Goal: Information Seeking & Learning: Learn about a topic

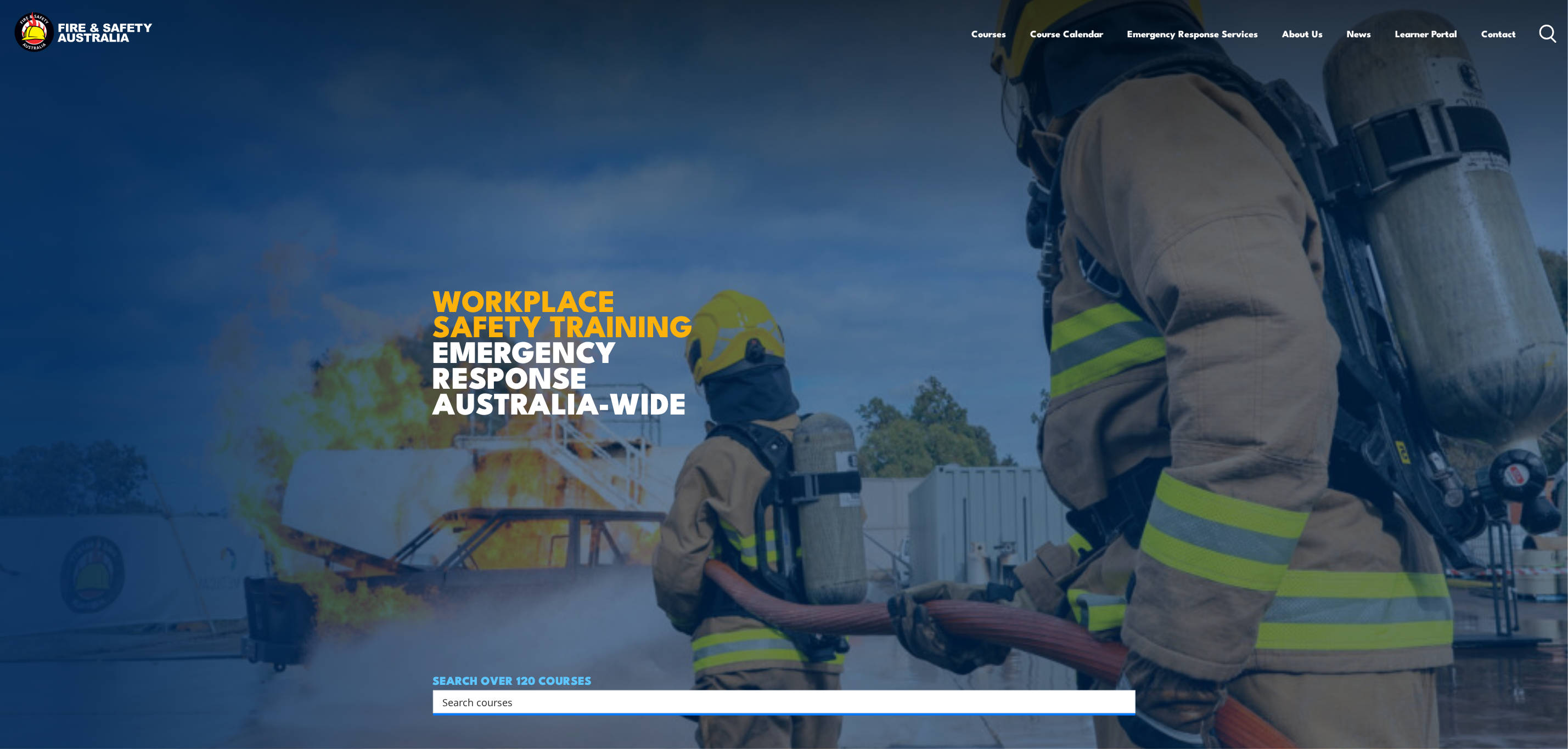
click at [651, 705] on input "Search input" at bounding box center [776, 702] width 668 height 16
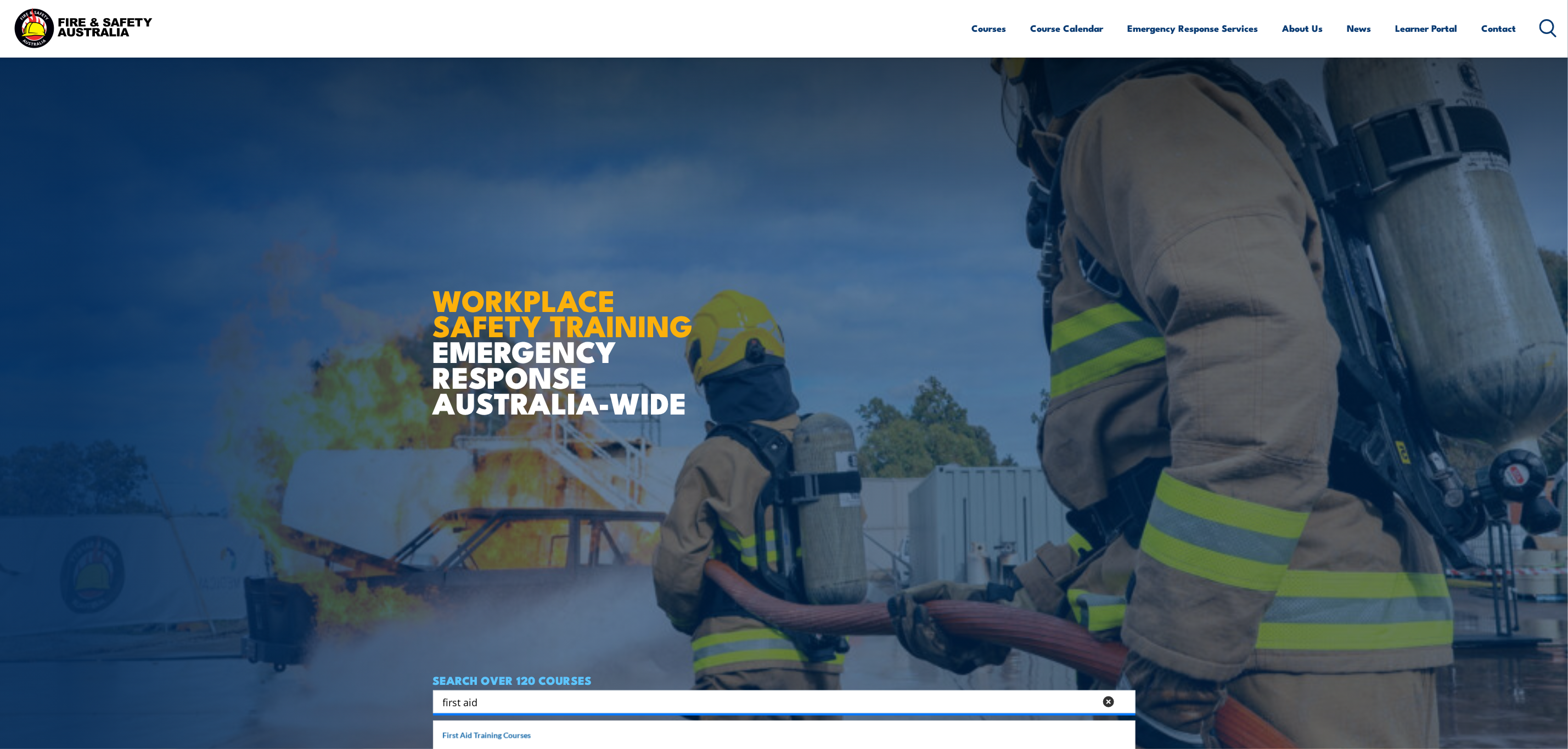
scroll to position [329, 0]
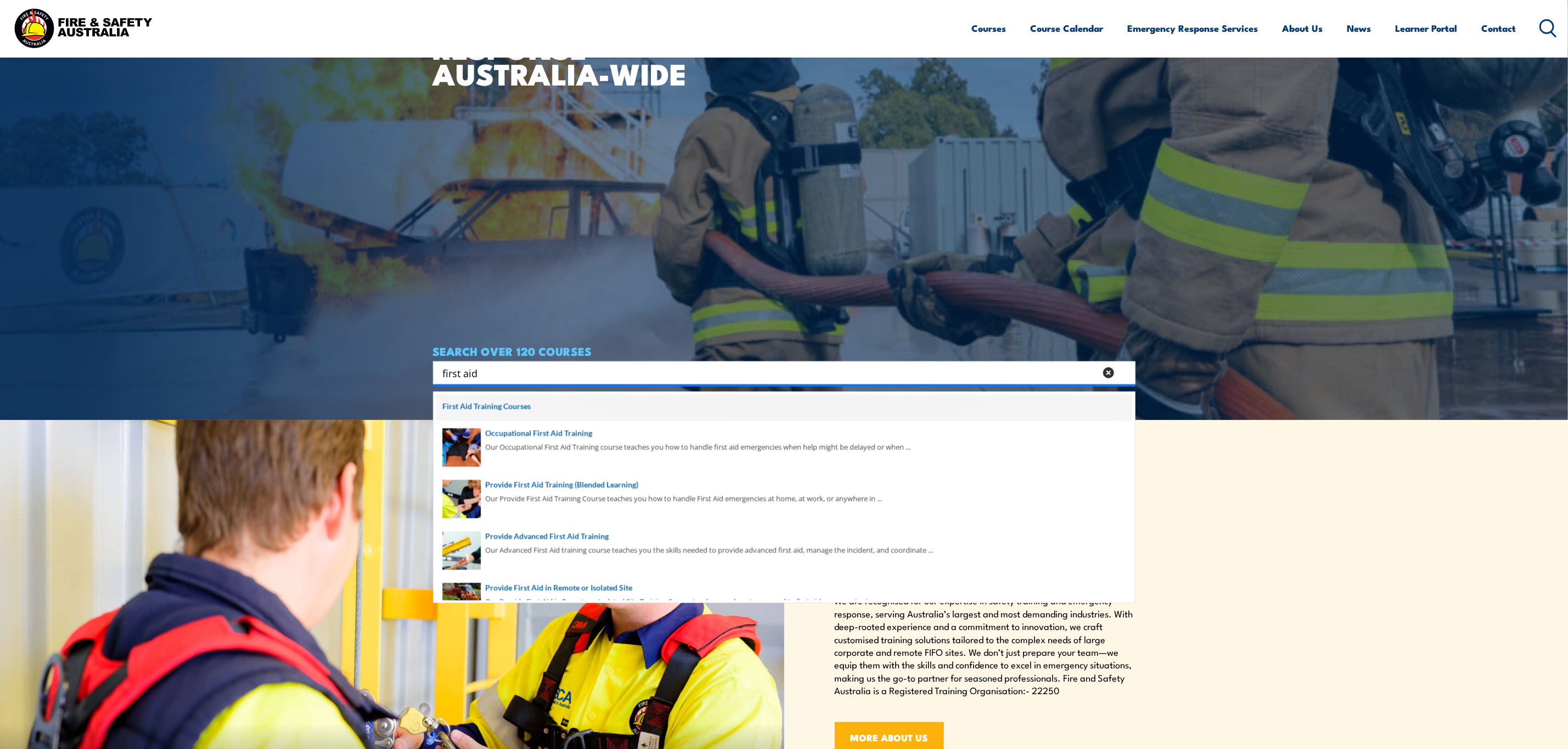
type input "first aid"
click at [500, 401] on span at bounding box center [784, 408] width 695 height 27
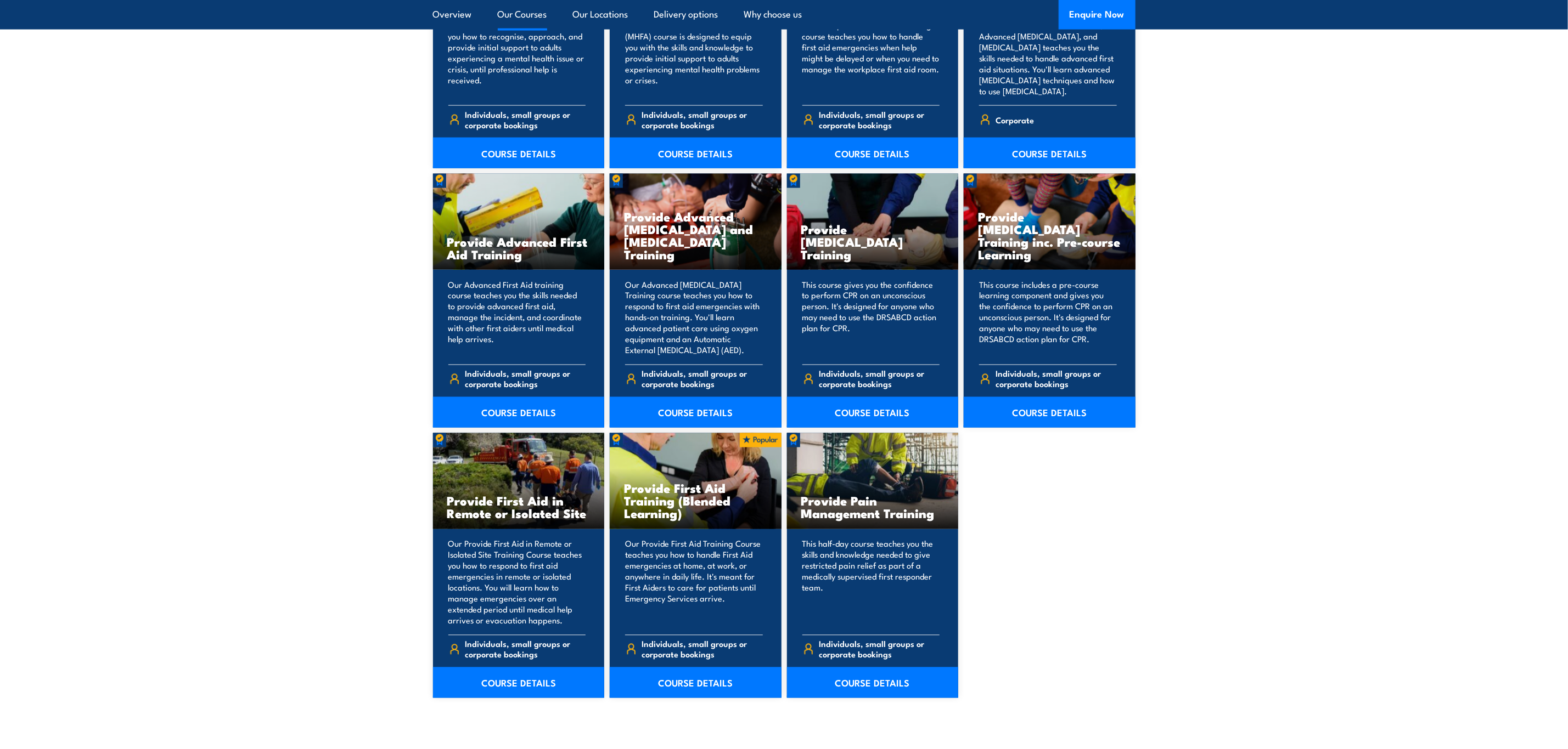
scroll to position [1317, 0]
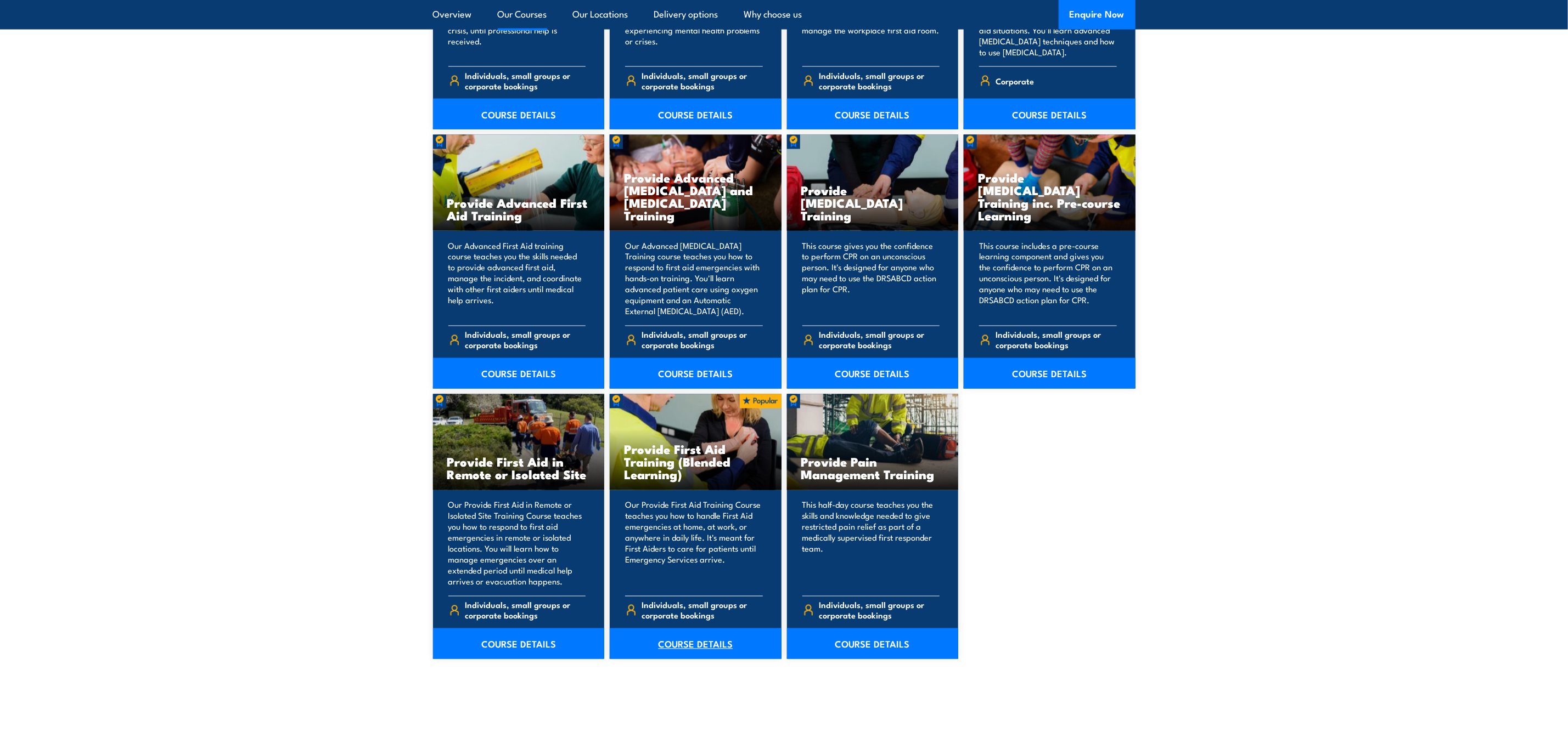
click at [700, 638] on link "COURSE DETAILS" at bounding box center [695, 643] width 172 height 31
click at [874, 381] on link "COURSE DETAILS" at bounding box center [873, 373] width 172 height 31
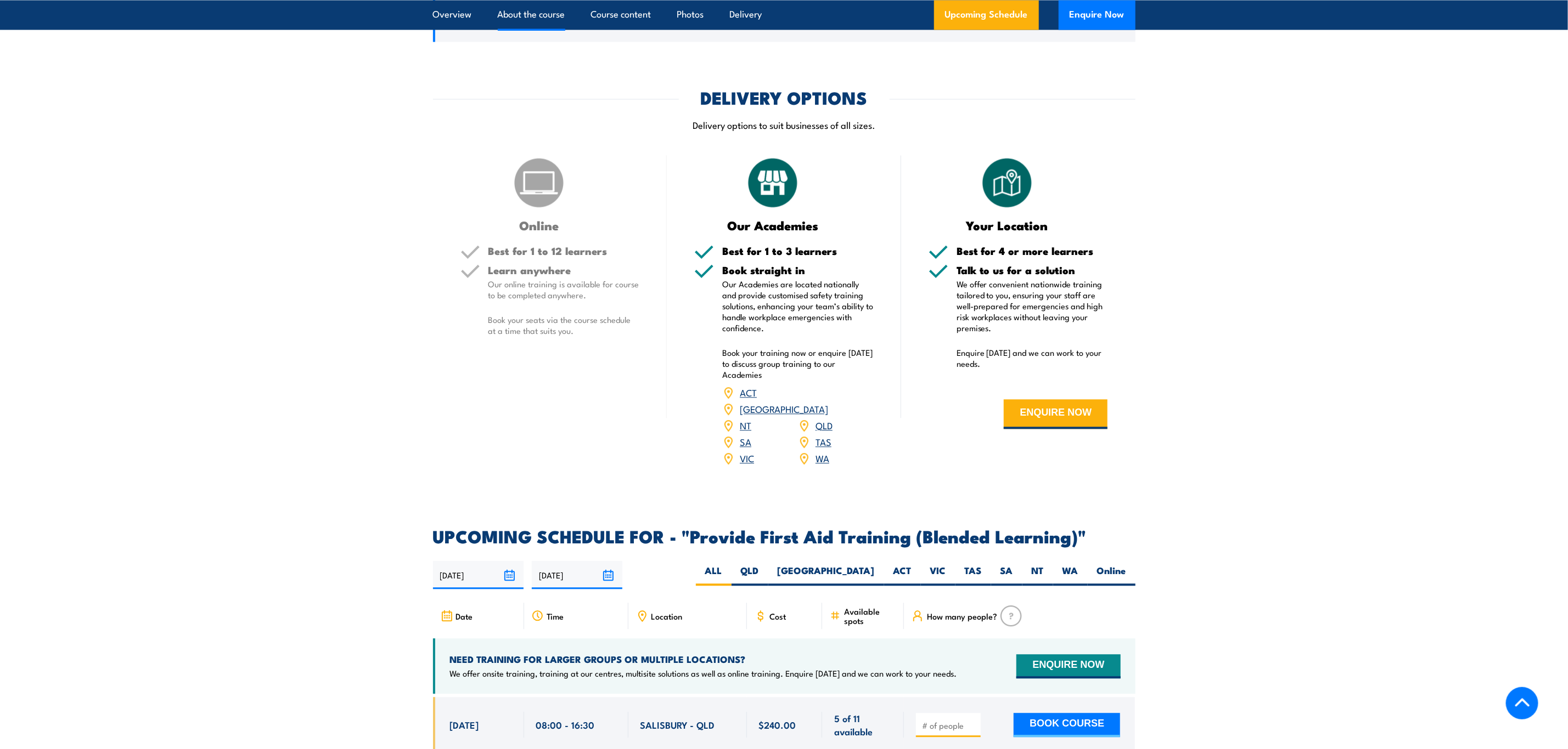
scroll to position [1811, 0]
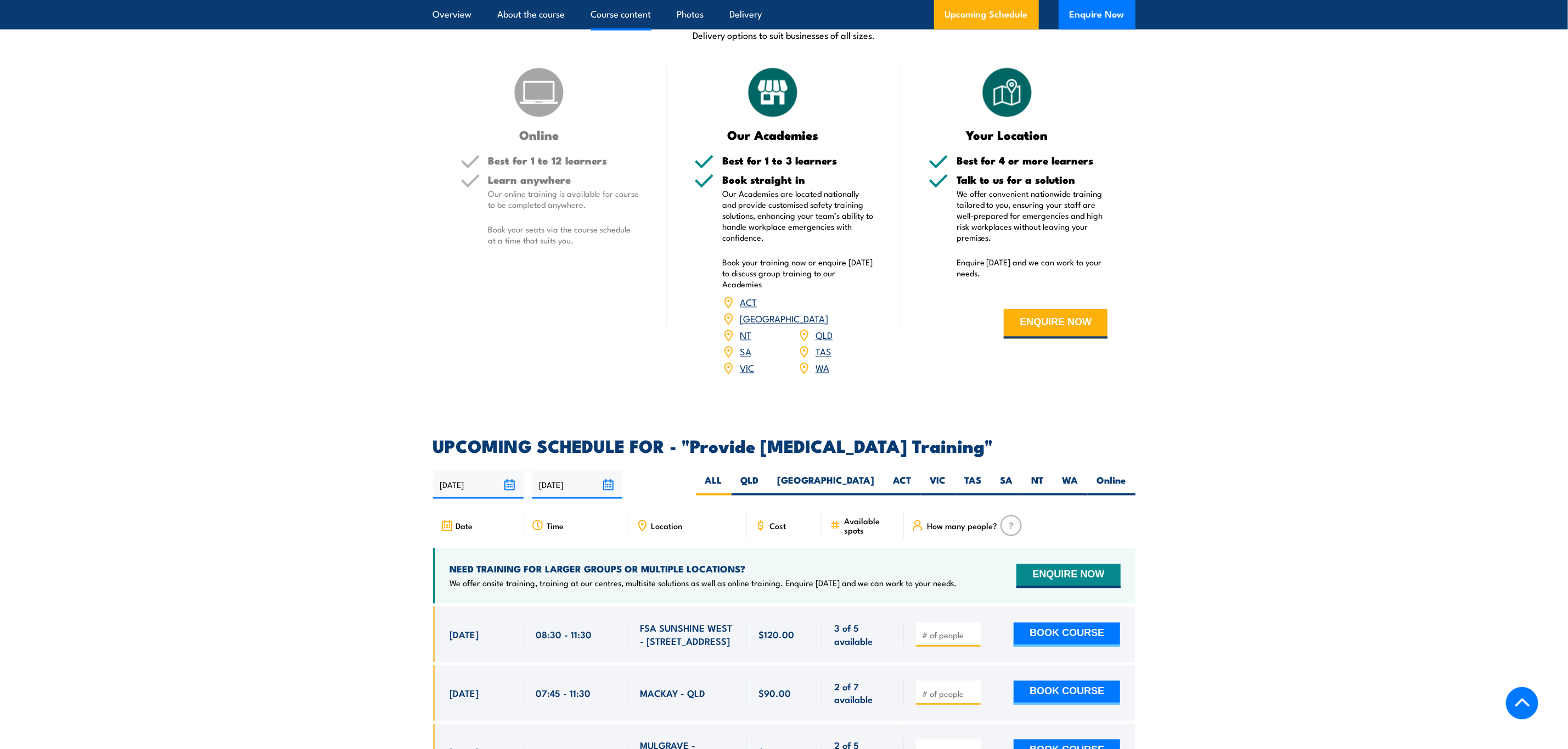
scroll to position [1564, 0]
